Goal: Task Accomplishment & Management: Use online tool/utility

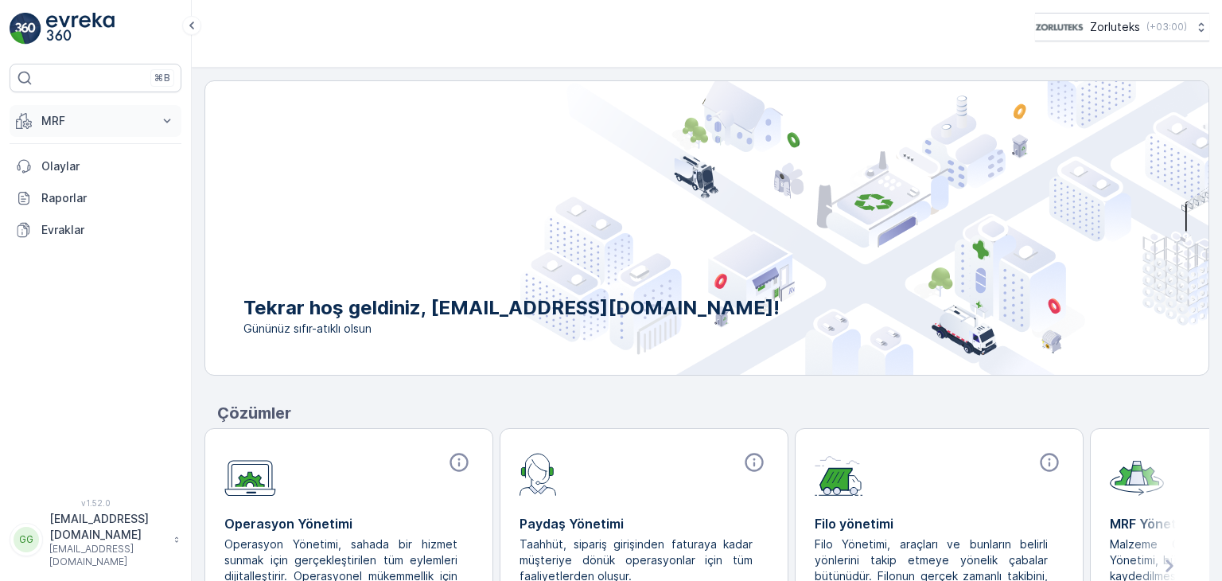
click at [118, 119] on p "MRF" at bounding box center [95, 121] width 108 height 16
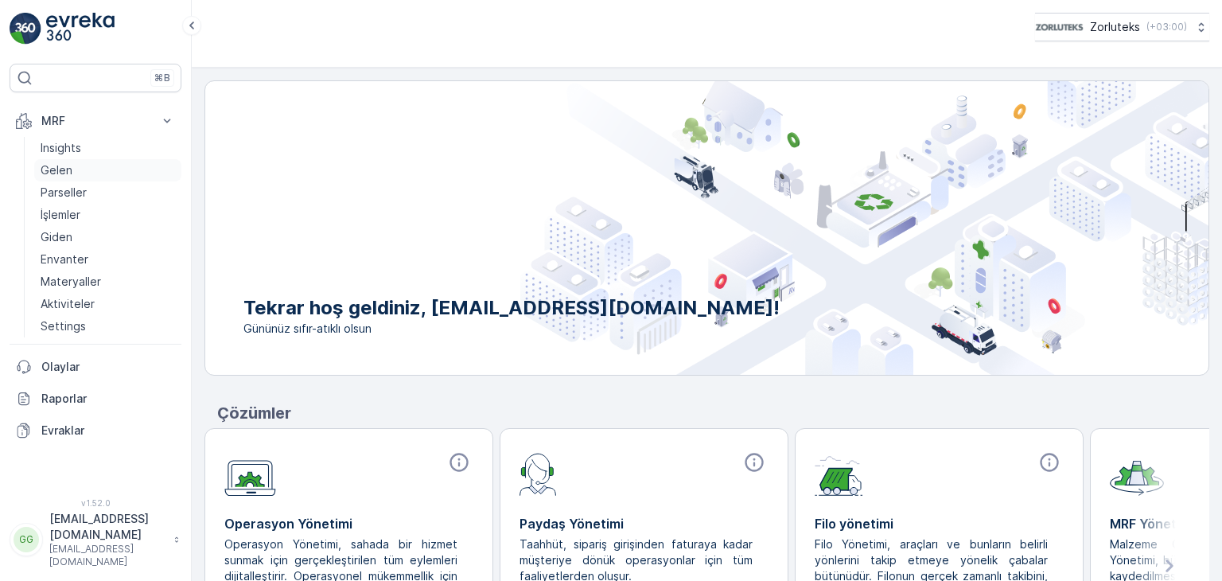
click at [71, 166] on link "Gelen" at bounding box center [107, 170] width 147 height 22
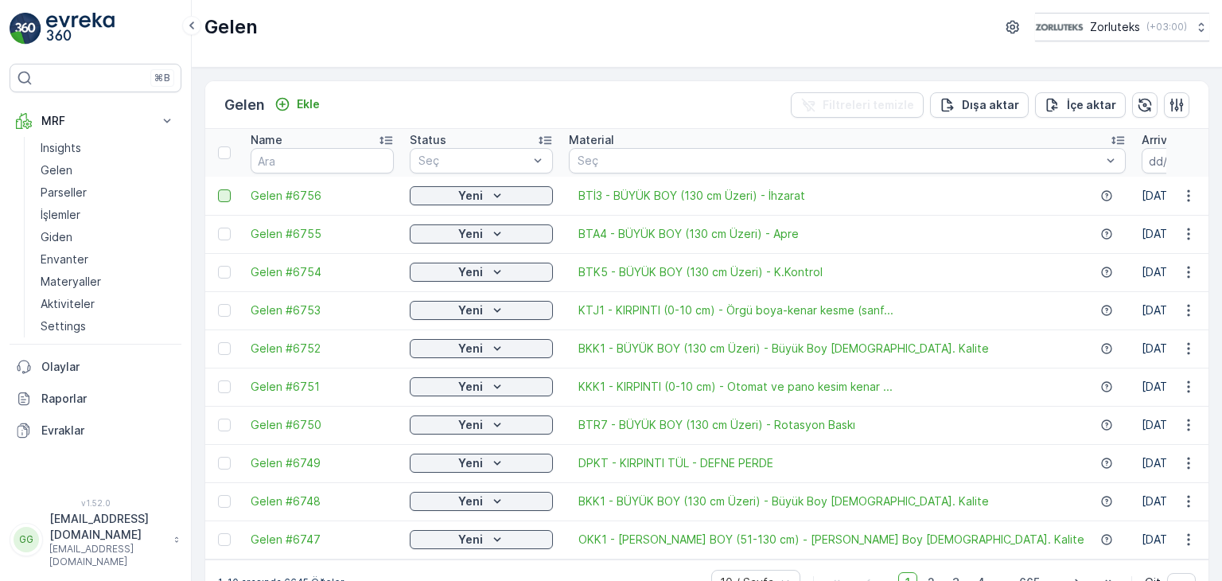
click at [228, 192] on div at bounding box center [224, 195] width 13 height 13
click at [218, 189] on input "checkbox" at bounding box center [218, 189] width 0 height 0
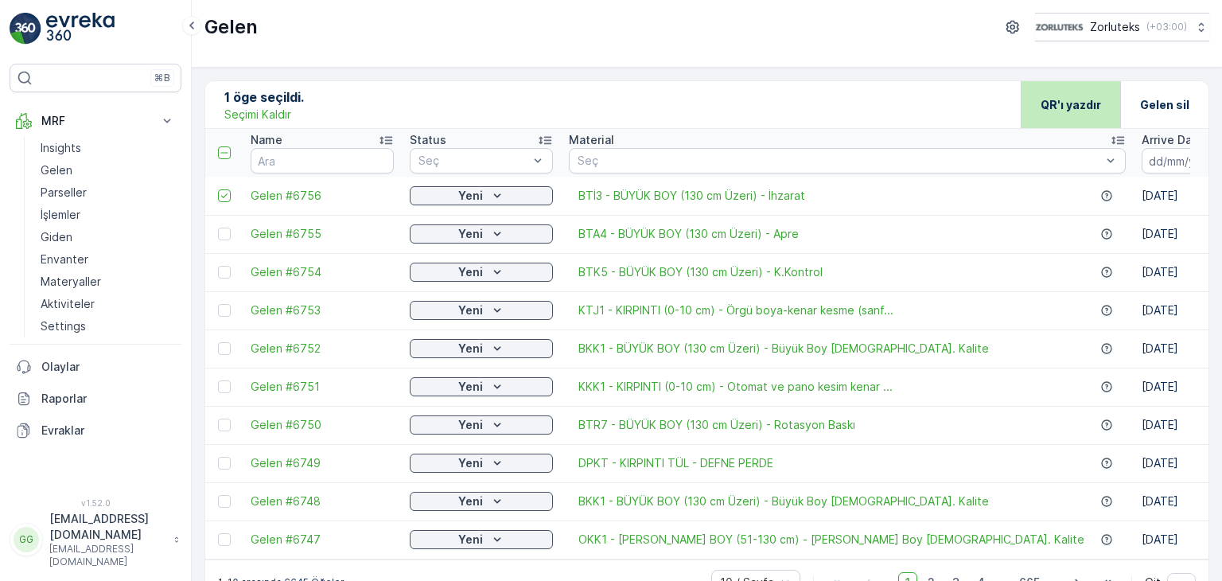
click at [1071, 98] on p "QR'ı yazdır" at bounding box center [1071, 105] width 60 height 16
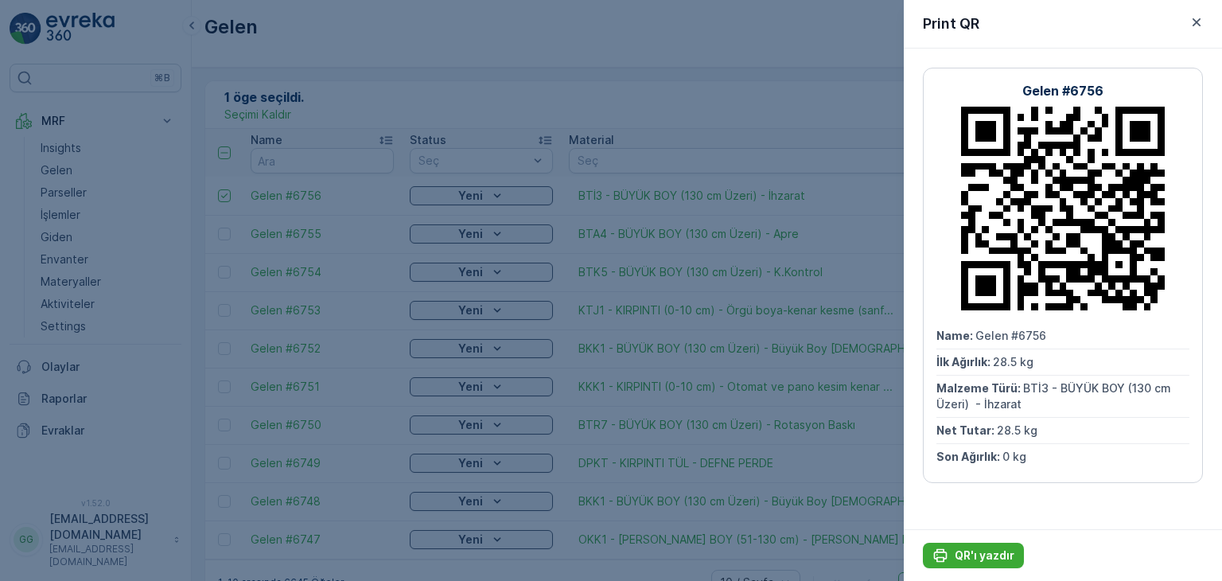
click at [977, 570] on div "QR'ı yazdır" at bounding box center [1063, 555] width 318 height 52
click at [985, 557] on p "QR'ı yazdır" at bounding box center [985, 555] width 60 height 16
